Goal: Information Seeking & Learning: Check status

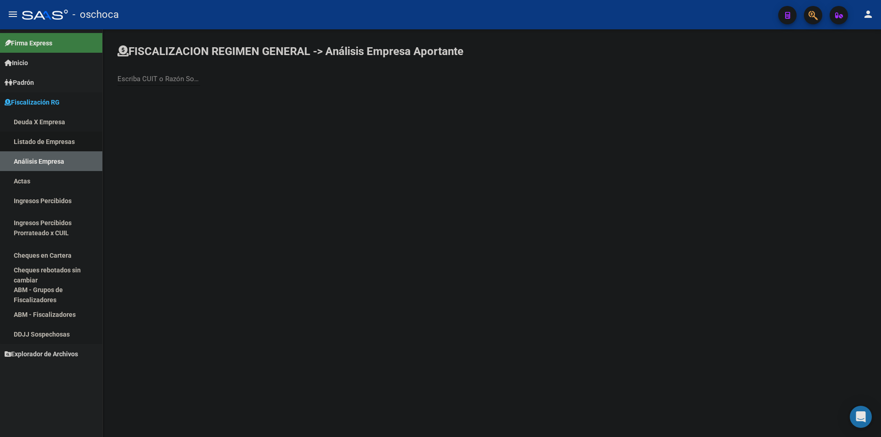
click at [67, 137] on link "Listado de Empresas" at bounding box center [51, 142] width 102 height 20
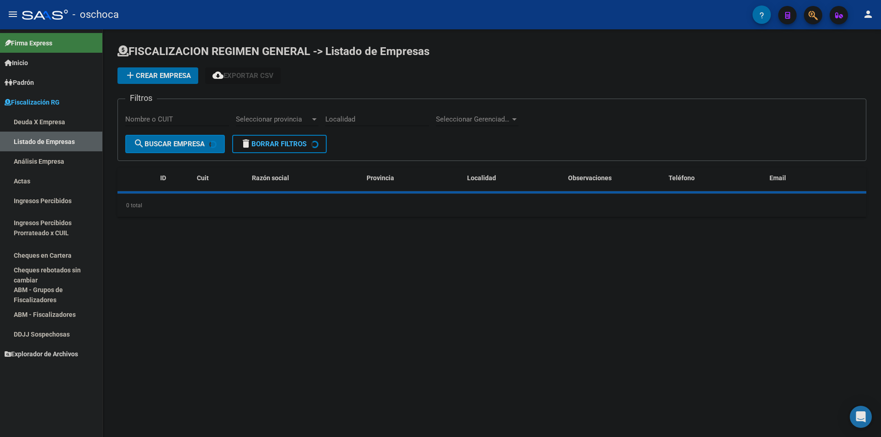
click at [69, 152] on link "Análisis Empresa" at bounding box center [51, 161] width 102 height 20
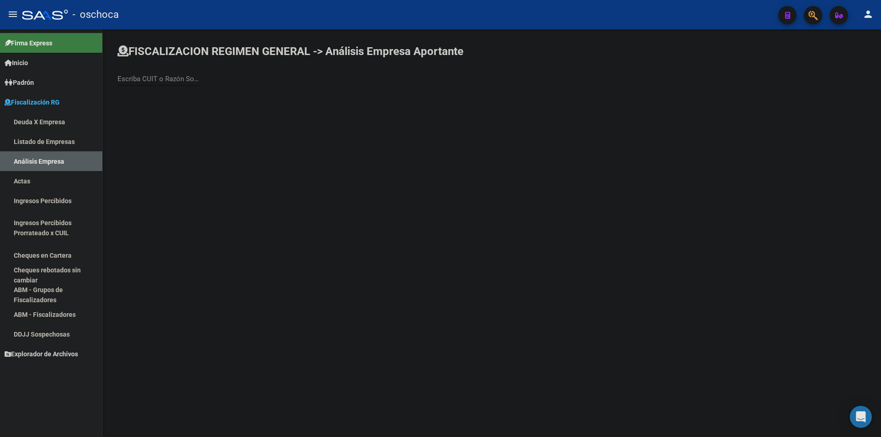
click at [171, 77] on input "Escriba CUIT o Razón Social para buscar" at bounding box center [158, 79] width 83 height 8
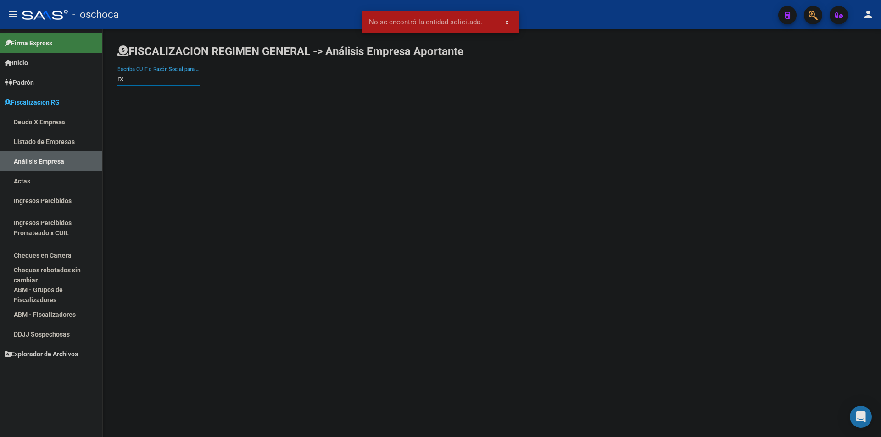
type input "r"
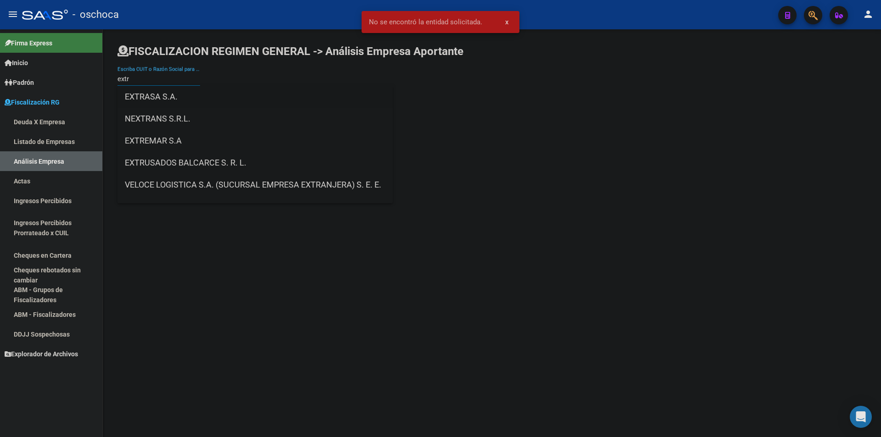
type input "extr"
click at [184, 96] on span "EXTRASA S.A." at bounding box center [255, 97] width 261 height 22
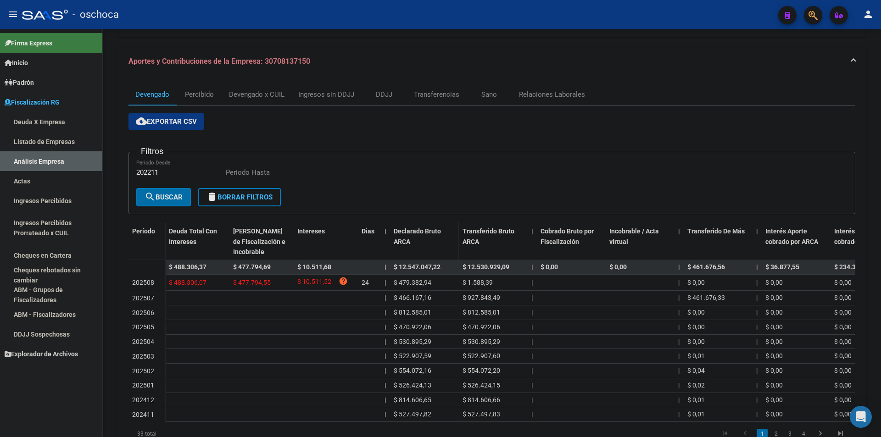
scroll to position [131, 0]
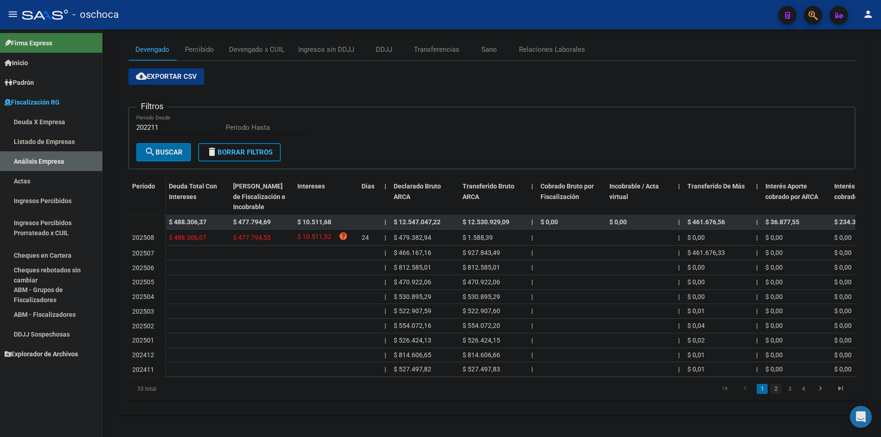
click at [775, 388] on link "2" at bounding box center [775, 389] width 11 height 10
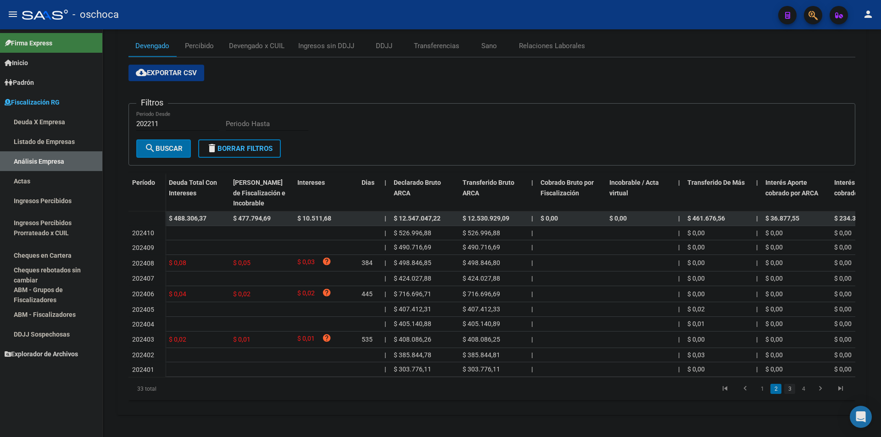
click at [790, 394] on link "3" at bounding box center [789, 389] width 11 height 10
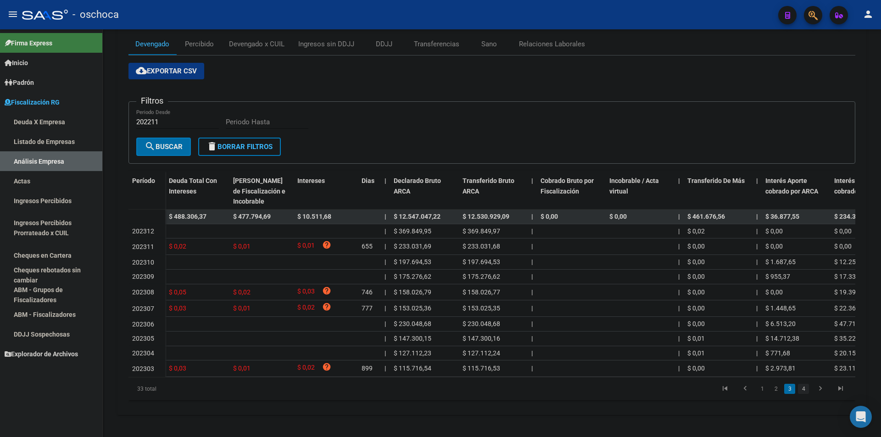
click at [800, 394] on link "4" at bounding box center [803, 389] width 11 height 10
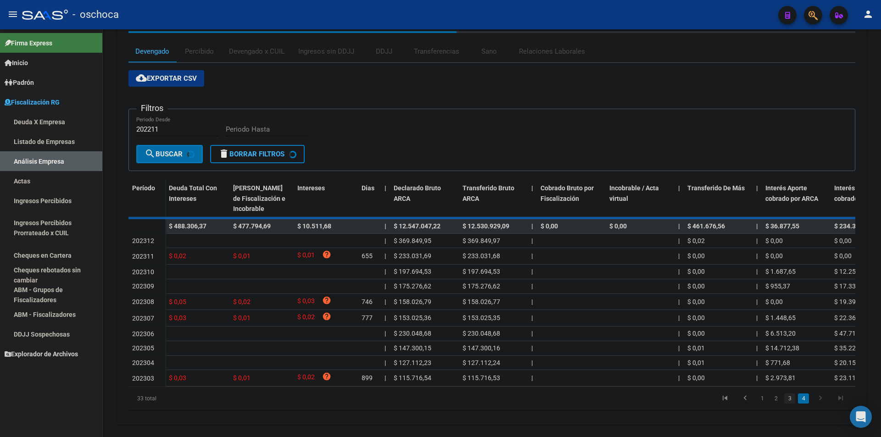
scroll to position [29, 0]
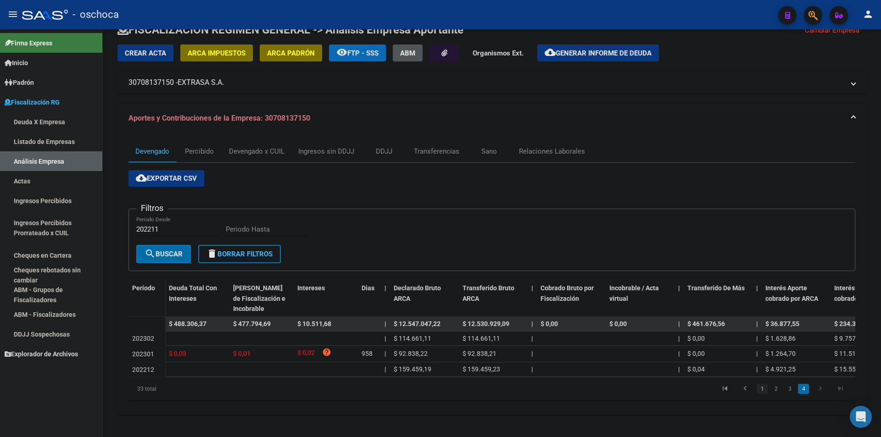
click at [761, 391] on link "1" at bounding box center [762, 389] width 11 height 10
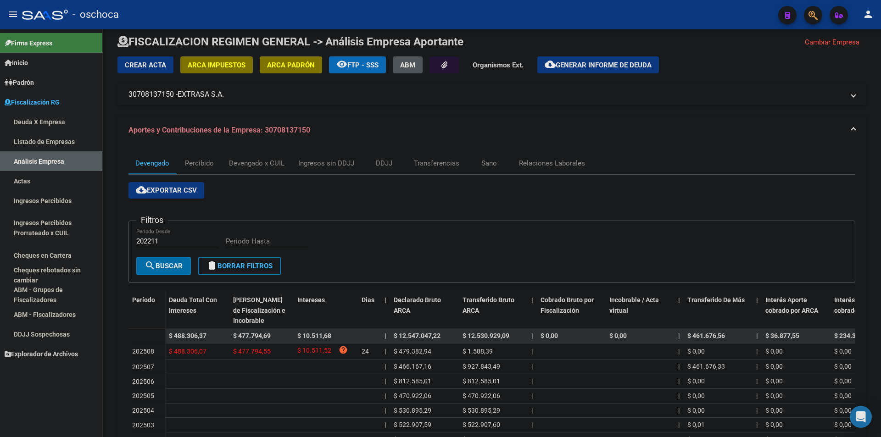
scroll to position [0, 0]
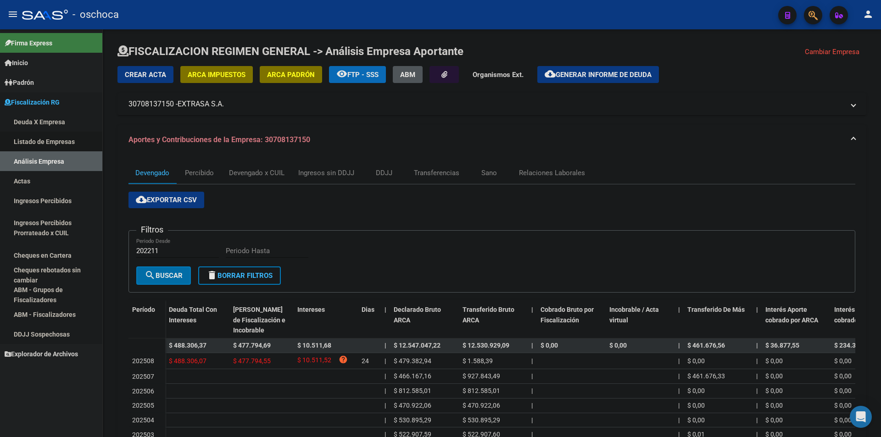
click at [65, 137] on link "Listado de Empresas" at bounding box center [51, 142] width 102 height 20
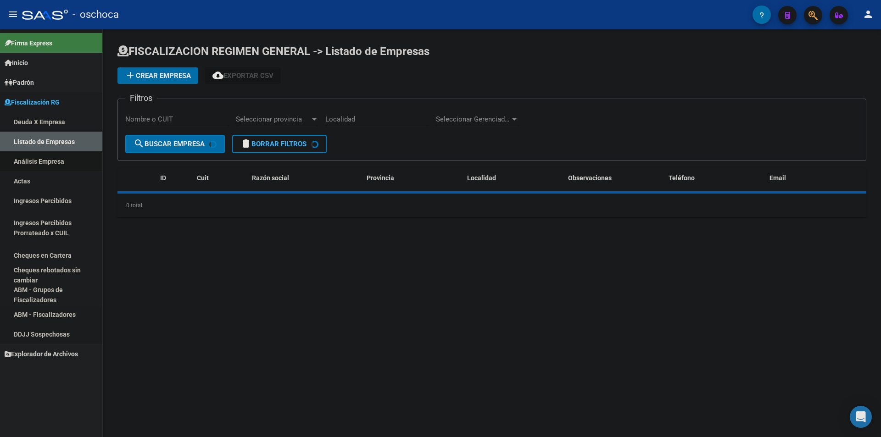
click at [74, 157] on link "Análisis Empresa" at bounding box center [51, 161] width 102 height 20
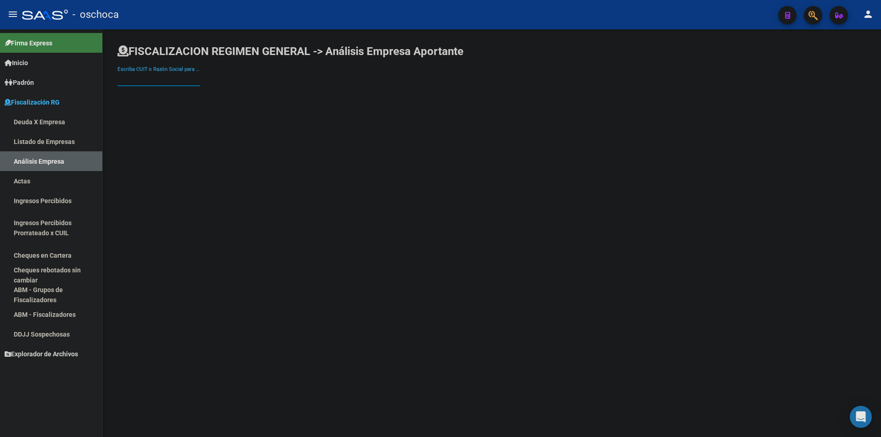
click at [164, 80] on input "Escriba CUIT o Razón Social para buscar" at bounding box center [158, 79] width 83 height 8
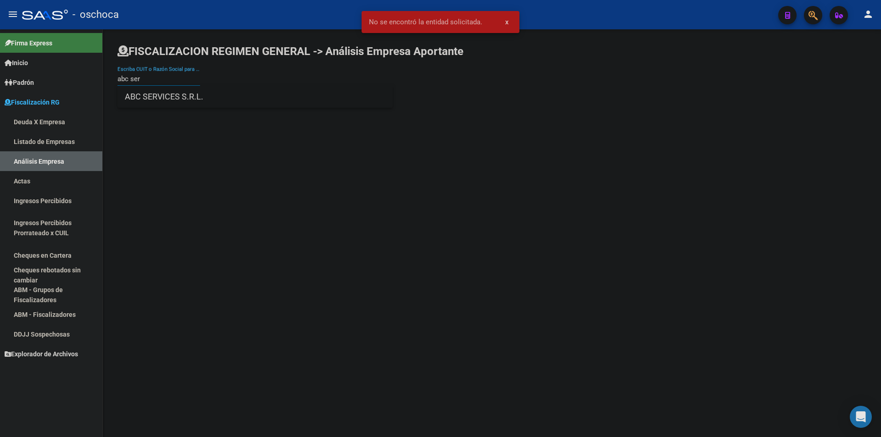
type input "abc ser"
click at [177, 94] on span "ABC SERVICES S.R.L." at bounding box center [255, 97] width 261 height 22
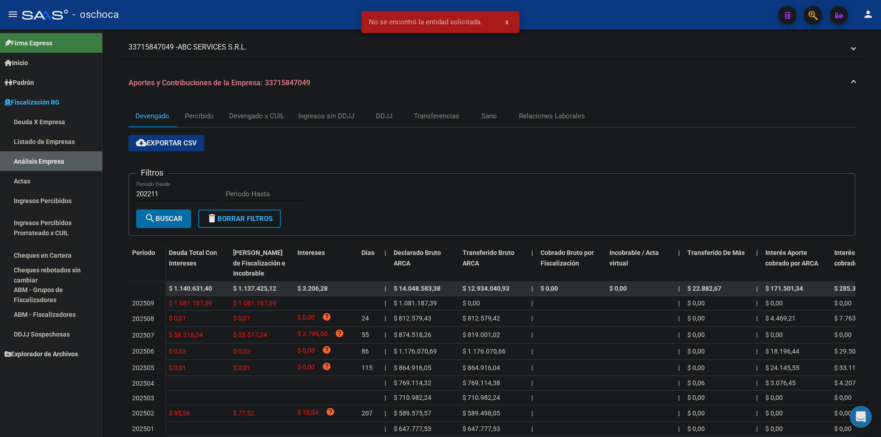
scroll to position [140, 0]
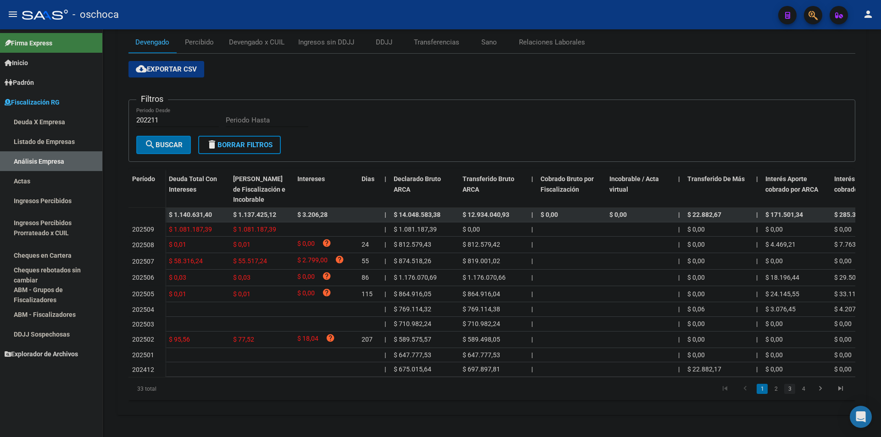
click at [785, 388] on link "3" at bounding box center [789, 389] width 11 height 10
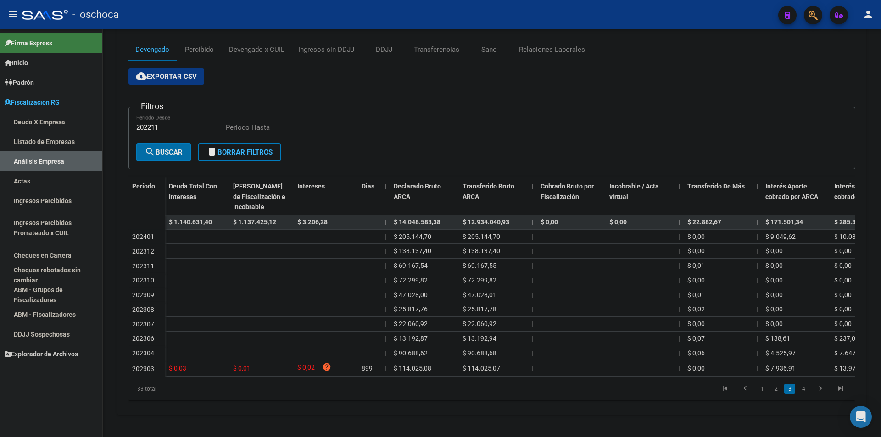
scroll to position [131, 0]
click at [804, 390] on link "4" at bounding box center [803, 389] width 11 height 10
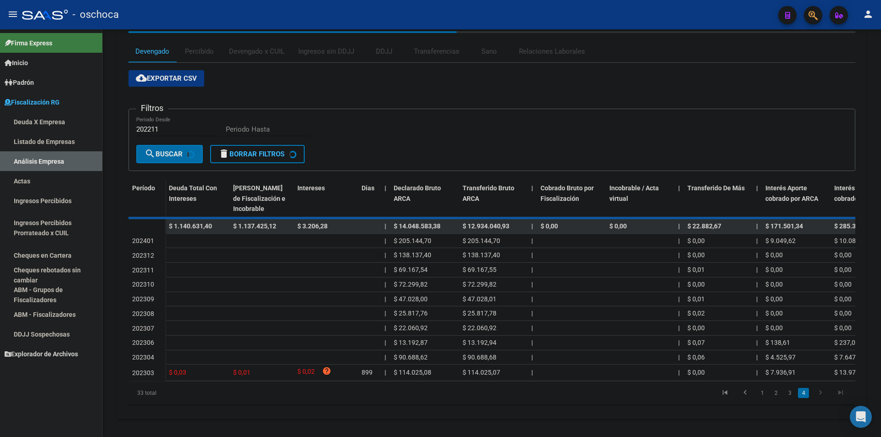
scroll to position [27, 0]
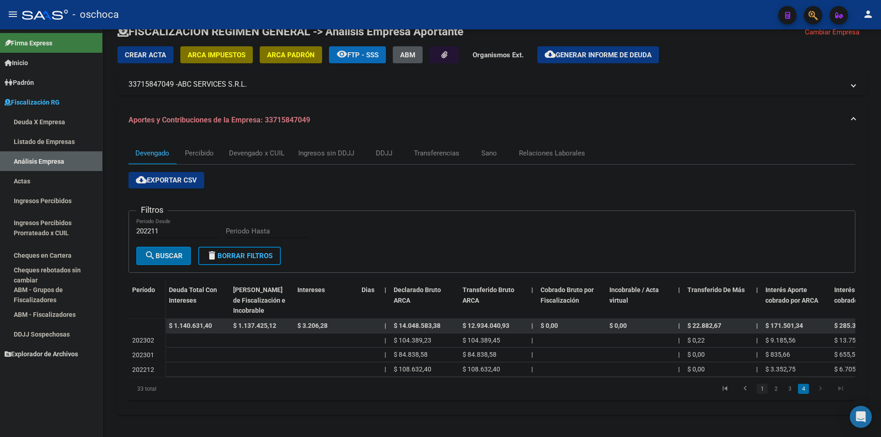
click at [764, 390] on link "1" at bounding box center [762, 389] width 11 height 10
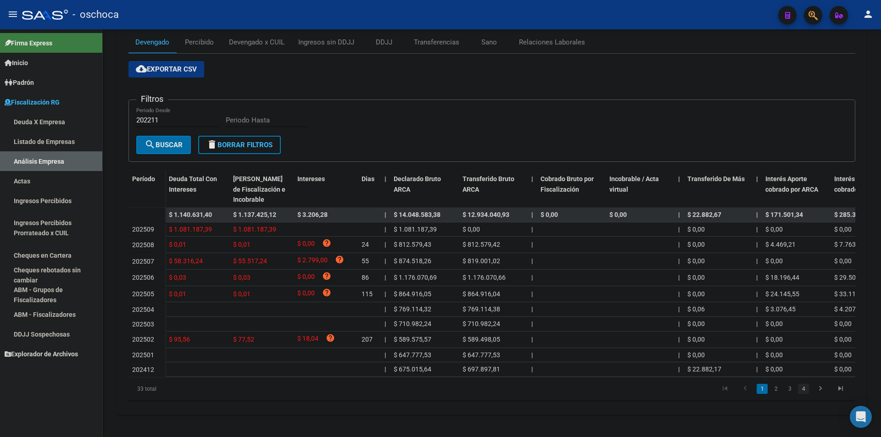
click at [802, 393] on link "4" at bounding box center [803, 389] width 11 height 10
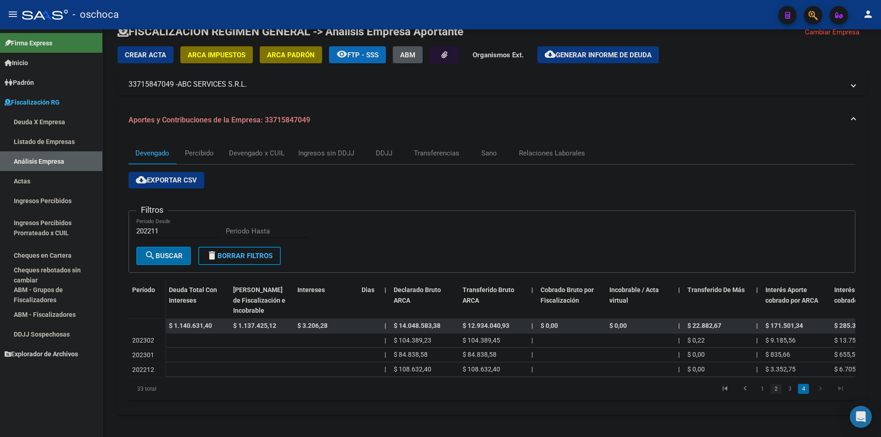
click at [780, 391] on link "2" at bounding box center [775, 389] width 11 height 10
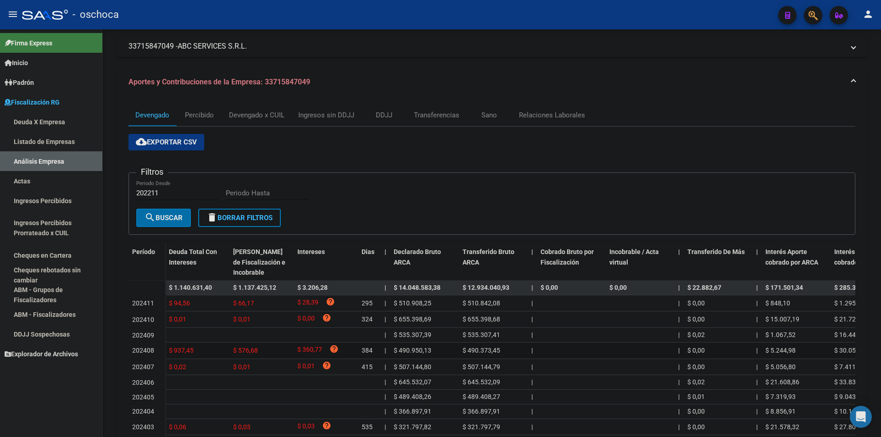
scroll to position [142, 0]
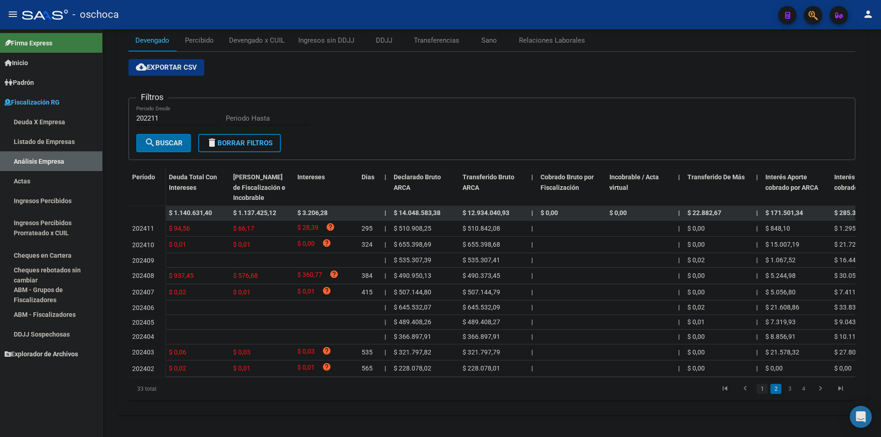
click at [767, 392] on link "1" at bounding box center [762, 389] width 11 height 10
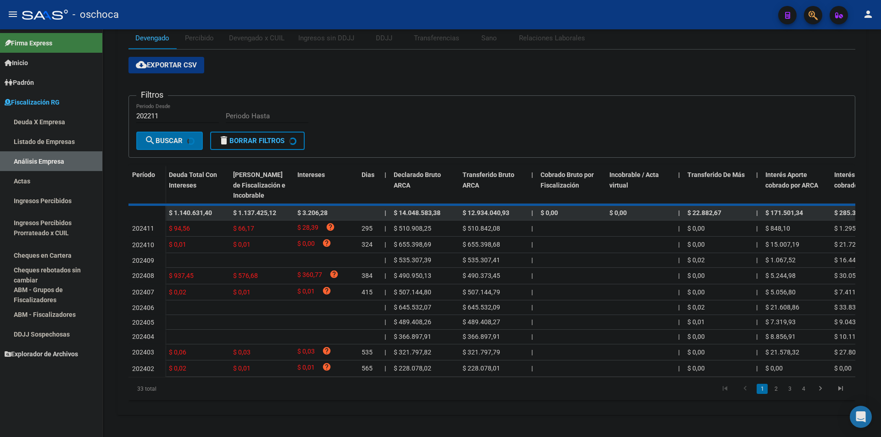
scroll to position [140, 0]
